Goal: Task Accomplishment & Management: Manage account settings

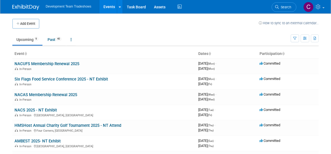
drag, startPoint x: 43, startPoint y: 77, endPoint x: 57, endPoint y: 77, distance: 14.8
click at [43, 77] on link "Six Flags Food Service Conference 2025 - NT Exhibit" at bounding box center [61, 79] width 93 height 5
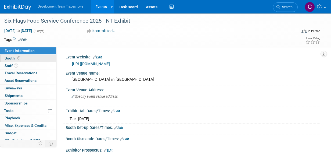
click at [8, 57] on span "Booth" at bounding box center [13, 58] width 17 height 4
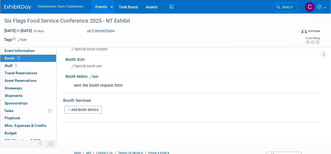
scroll to position [62, 0]
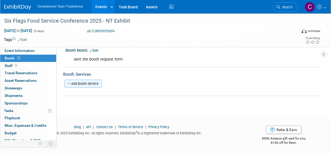
click at [80, 82] on link "Add Booth Service" at bounding box center [82, 84] width 37 height 8
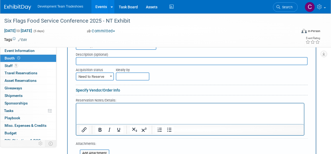
scroll to position [142, 0]
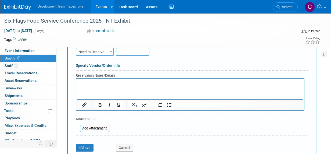
click at [84, 84] on p "Rich Text Area. Press ALT-0 for help." at bounding box center [190, 82] width 221 height 5
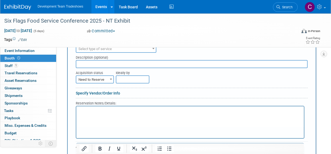
scroll to position [89, 0]
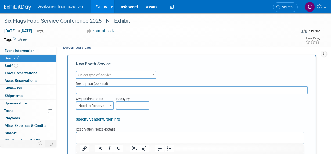
click at [80, 89] on input "text" at bounding box center [192, 90] width 232 height 8
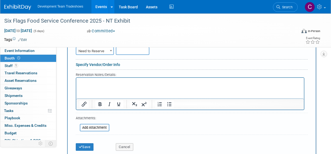
scroll to position [169, 0]
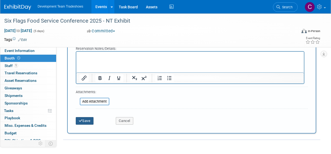
type input "https://url.us.m.mimecastprotect.com/s/X1kSCR65L2HZjOnyH9fOs1Lyog?domain=u23182…"
click at [85, 119] on button "Save" at bounding box center [85, 121] width 18 height 8
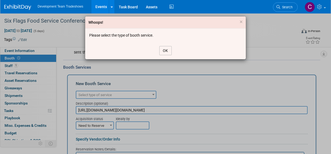
scroll to position [89, 0]
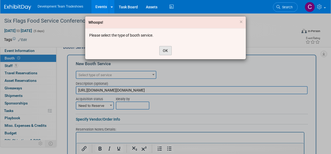
click at [166, 48] on button "OK" at bounding box center [165, 50] width 12 height 9
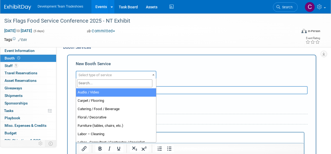
click at [154, 73] on span at bounding box center [153, 74] width 5 height 7
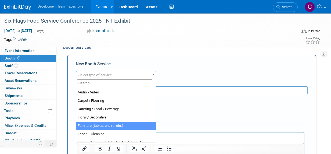
select select "6"
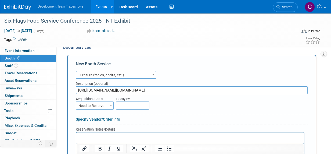
scroll to position [169, 0]
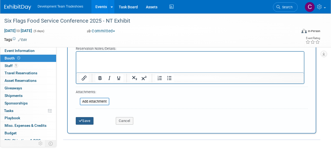
click at [85, 119] on button "Save" at bounding box center [85, 121] width 18 height 8
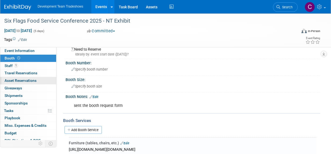
scroll to position [0, 0]
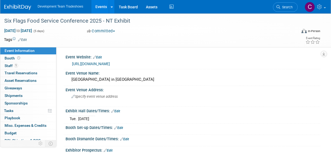
click at [12, 50] on span "Event Information" at bounding box center [20, 50] width 30 height 4
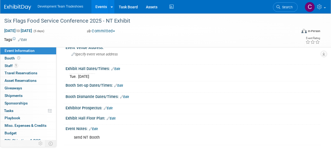
scroll to position [27, 0]
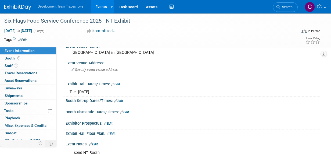
click at [117, 83] on link "Edit" at bounding box center [115, 84] width 9 height 4
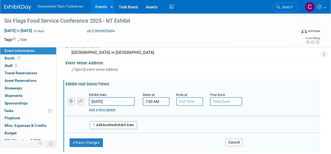
click at [147, 101] on input "7:00 AM" at bounding box center [156, 101] width 27 height 9
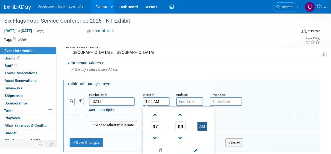
click at [203, 126] on button "AM" at bounding box center [202, 125] width 10 height 9
click at [155, 137] on span at bounding box center [154, 137] width 9 height 9
click at [156, 137] on span at bounding box center [154, 137] width 9 height 9
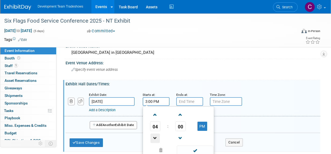
click at [156, 137] on span at bounding box center [154, 137] width 9 height 9
type input "1:00 PM"
click at [193, 101] on input "7:00 PM" at bounding box center [189, 101] width 27 height 9
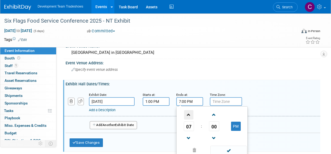
click at [188, 115] on span at bounding box center [188, 114] width 9 height 9
click at [187, 136] on span at bounding box center [188, 137] width 9 height 9
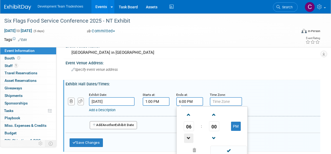
click at [187, 136] on span at bounding box center [188, 137] width 9 height 9
click at [188, 133] on span at bounding box center [188, 137] width 9 height 9
type input "4:00 PM"
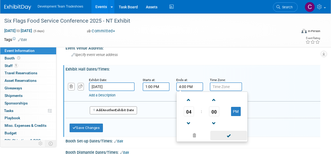
scroll to position [54, 0]
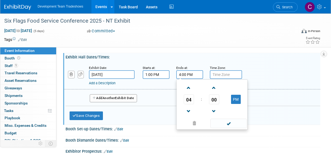
click at [225, 121] on span at bounding box center [228, 122] width 36 height 9
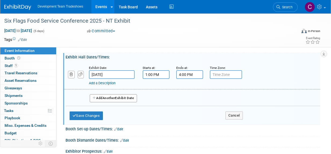
click at [93, 82] on link "Add a Description" at bounding box center [102, 83] width 27 height 4
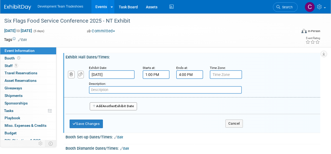
click at [100, 105] on button "Add Another Exhibit Date" at bounding box center [113, 106] width 47 height 8
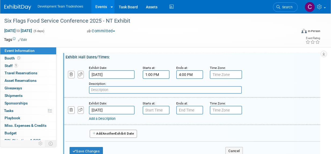
click at [110, 109] on input "Sep 17, 2025" at bounding box center [112, 110] width 46 height 9
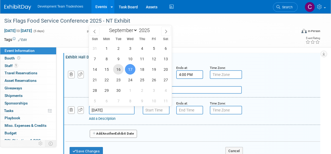
click at [118, 68] on span "16" at bounding box center [118, 69] width 10 height 10
type input "Sep 16, 2025"
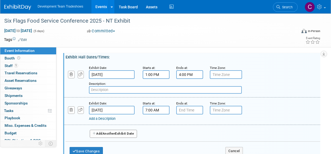
click at [153, 108] on input "7:00 AM" at bounding box center [156, 110] width 27 height 9
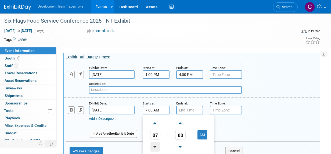
click at [156, 143] on span at bounding box center [154, 146] width 9 height 9
click at [155, 122] on span at bounding box center [154, 122] width 9 height 9
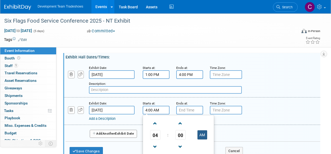
click at [201, 133] on button "AM" at bounding box center [202, 134] width 10 height 9
type input "4:00 PM"
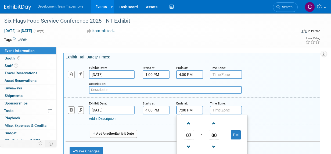
click at [183, 109] on input "7:00 PM" at bounding box center [189, 110] width 27 height 9
click at [188, 144] on span at bounding box center [188, 146] width 9 height 9
type input "5:00 PM"
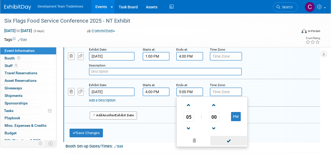
scroll to position [81, 0]
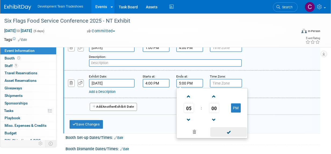
click at [227, 131] on span at bounding box center [228, 131] width 36 height 9
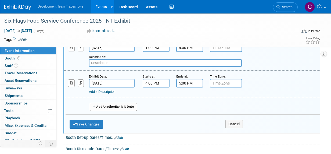
click at [107, 91] on link "Add a Description" at bounding box center [102, 91] width 27 height 4
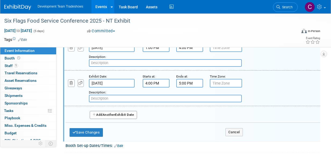
click at [102, 97] on input "text" at bounding box center [165, 99] width 153 height 8
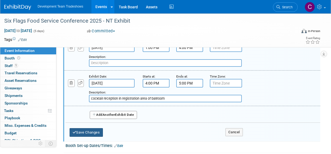
type input "cocktail reception in registration area of ballroom"
click at [91, 130] on button "Save Changes" at bounding box center [86, 132] width 33 height 9
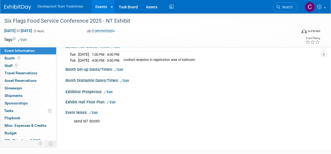
scroll to position [54, 0]
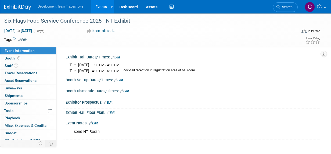
click at [119, 79] on link "Edit" at bounding box center [118, 80] width 9 height 4
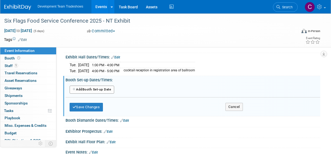
drag, startPoint x: 88, startPoint y: 88, endPoint x: 99, endPoint y: 91, distance: 11.5
click at [88, 88] on button "Add Another Booth Set-up Date" at bounding box center [92, 89] width 45 height 8
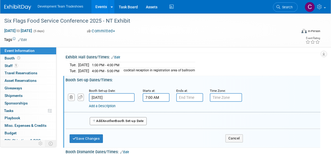
click at [154, 95] on input "7:00 AM" at bounding box center [156, 97] width 27 height 9
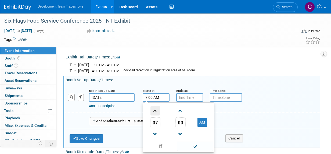
click at [155, 110] on span at bounding box center [154, 110] width 9 height 9
click at [154, 134] on span at bounding box center [154, 133] width 9 height 9
click at [154, 133] on span at bounding box center [154, 133] width 9 height 9
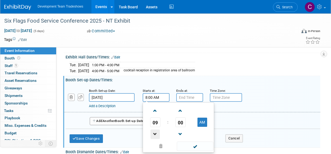
click at [154, 133] on span at bounding box center [154, 133] width 9 height 9
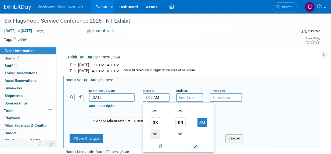
click at [154, 133] on span at bounding box center [154, 133] width 9 height 9
click at [156, 110] on span at bounding box center [154, 110] width 9 height 9
click at [201, 119] on button "AM" at bounding box center [202, 121] width 10 height 9
type input "3:00 PM"
click at [192, 97] on input "7:00 PM" at bounding box center [189, 97] width 27 height 9
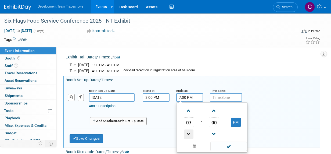
click at [189, 132] on span at bounding box center [188, 133] width 9 height 9
type input "6:00 PM"
click at [230, 143] on span at bounding box center [228, 145] width 36 height 9
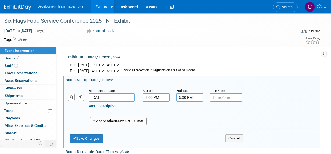
click at [106, 119] on span "Another" at bounding box center [109, 121] width 13 height 4
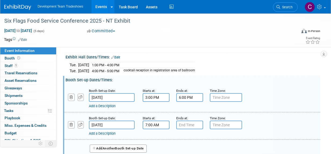
click at [161, 122] on input "7:00 AM" at bounding box center [156, 124] width 27 height 9
click at [156, 136] on span at bounding box center [154, 137] width 9 height 9
type input "9:00 AM"
click at [186, 122] on input "7:00 PM" at bounding box center [189, 124] width 27 height 9
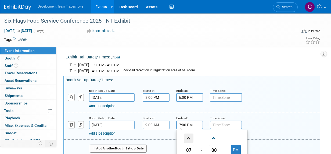
click at [190, 137] on span at bounding box center [188, 137] width 9 height 9
click at [190, 136] on span at bounding box center [188, 137] width 9 height 9
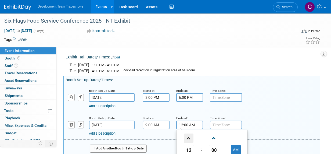
click at [191, 136] on span at bounding box center [188, 137] width 9 height 9
click at [188, 136] on span at bounding box center [188, 137] width 9 height 9
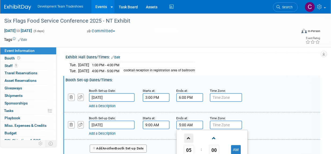
click at [188, 136] on span at bounding box center [188, 137] width 9 height 9
click at [189, 136] on span at bounding box center [188, 137] width 9 height 9
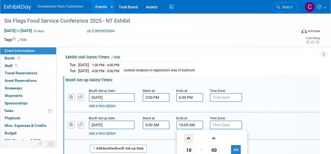
click at [189, 136] on span at bounding box center [188, 137] width 9 height 9
type input "12:00 PM"
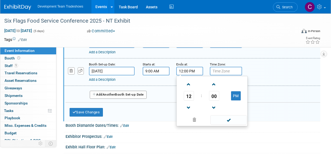
scroll to position [107, 0]
click at [236, 117] on span at bounding box center [228, 119] width 36 height 9
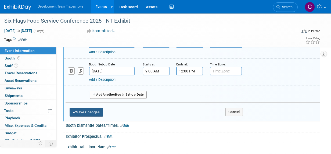
click at [83, 108] on button "Save Changes" at bounding box center [86, 112] width 33 height 9
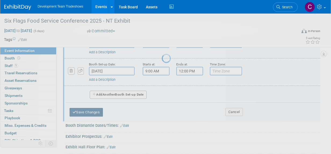
scroll to position [94, 0]
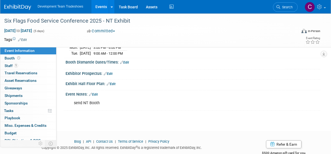
click at [126, 60] on link "Edit" at bounding box center [124, 62] width 9 height 4
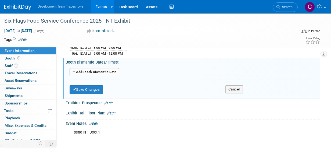
click at [91, 68] on button "Add Another Booth Dismantle Date" at bounding box center [95, 72] width 50 height 8
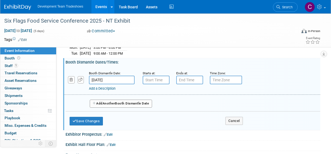
click at [104, 76] on input "Sep 19, 2025" at bounding box center [112, 79] width 46 height 9
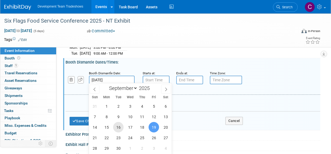
click at [119, 126] on span "16" at bounding box center [118, 127] width 10 height 10
type input "Sep 16, 2025"
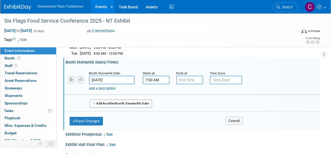
click at [163, 76] on input "7:00 AM" at bounding box center [156, 79] width 27 height 9
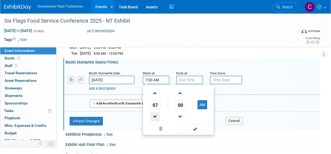
click at [154, 116] on span at bounding box center [154, 116] width 9 height 9
click at [201, 102] on button "AM" at bounding box center [202, 104] width 10 height 9
type input "5:00 PM"
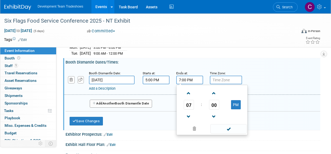
click at [189, 78] on input "7:00 PM" at bounding box center [189, 79] width 27 height 9
click at [190, 92] on span at bounding box center [188, 92] width 9 height 9
type input "8:00 PM"
click at [228, 126] on span at bounding box center [228, 128] width 36 height 9
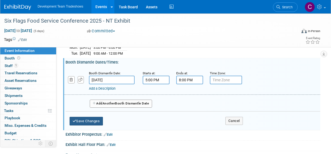
click at [90, 117] on button "Save Changes" at bounding box center [86, 121] width 33 height 9
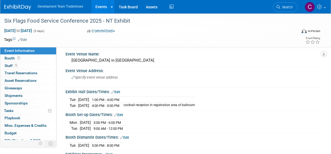
scroll to position [0, 0]
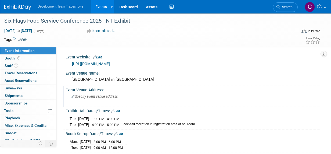
click at [89, 96] on span "Specify event venue address" at bounding box center [94, 96] width 46 height 4
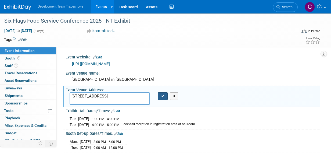
type textarea "555 S Main Street Salt Lake City UT 84111"
click at [163, 96] on icon "button" at bounding box center [163, 95] width 4 height 3
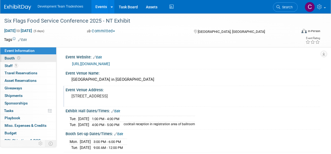
click at [5, 57] on span "Booth" at bounding box center [13, 58] width 17 height 4
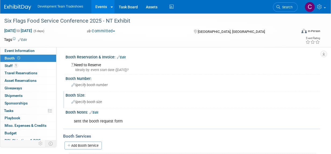
click at [82, 103] on span "Specify booth size" at bounding box center [86, 102] width 31 height 4
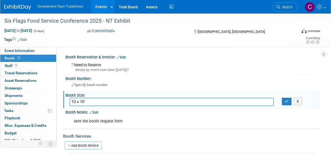
click at [76, 101] on input "10 x 10'" at bounding box center [172, 102] width 204 height 8
type input "10' x 10'"
click at [286, 102] on icon "button" at bounding box center [287, 100] width 4 height 3
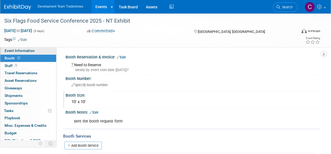
click at [21, 51] on span "Event Information" at bounding box center [20, 50] width 30 height 4
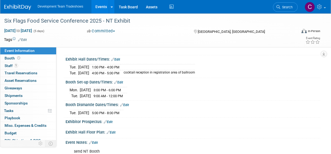
scroll to position [81, 0]
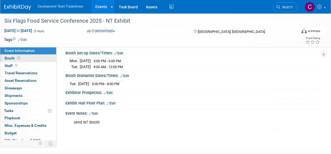
click at [8, 57] on span "Booth" at bounding box center [13, 58] width 17 height 4
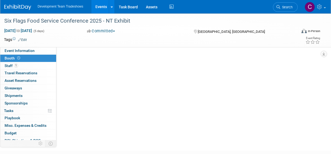
scroll to position [0, 0]
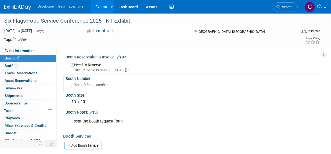
click at [86, 84] on span "Specify booth number" at bounding box center [89, 85] width 36 height 4
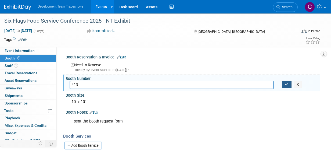
type input "413"
click at [287, 84] on icon "button" at bounding box center [287, 83] width 4 height 3
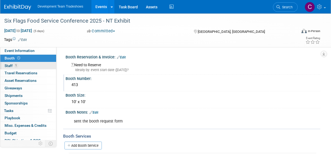
click at [8, 64] on span "Staff 1" at bounding box center [11, 65] width 13 height 4
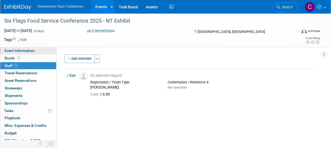
click at [14, 49] on span "Event Information" at bounding box center [20, 50] width 30 height 4
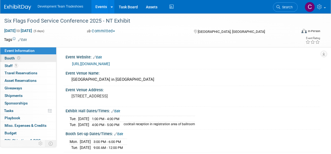
click at [8, 56] on span "Booth" at bounding box center [13, 58] width 17 height 4
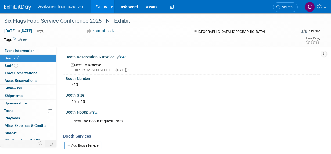
click at [124, 56] on link "Edit" at bounding box center [121, 57] width 9 height 4
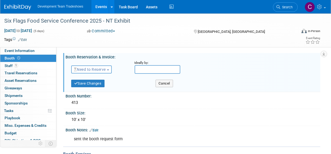
click at [106, 68] on span "Need to Reserve" at bounding box center [90, 69] width 32 height 4
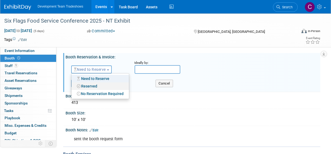
click at [92, 85] on link "Reserved" at bounding box center [99, 86] width 57 height 8
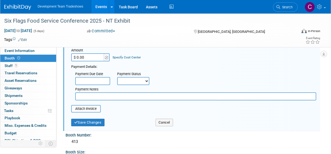
scroll to position [54, 0]
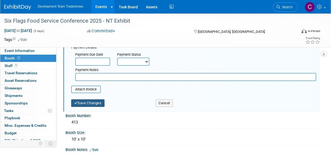
click at [91, 104] on button "Save Changes" at bounding box center [87, 103] width 33 height 8
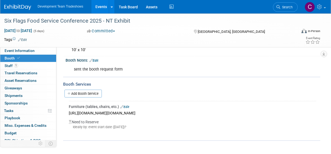
scroll to position [0, 0]
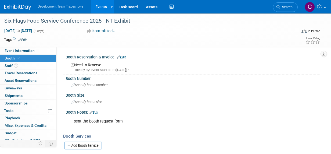
click at [101, 5] on link "Events" at bounding box center [101, 6] width 20 height 13
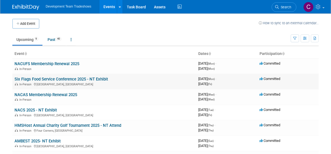
click at [49, 80] on link "Six Flags Food Service Conference 2025 - NT Exhibit" at bounding box center [61, 79] width 93 height 5
